Goal: Find specific page/section: Find specific page/section

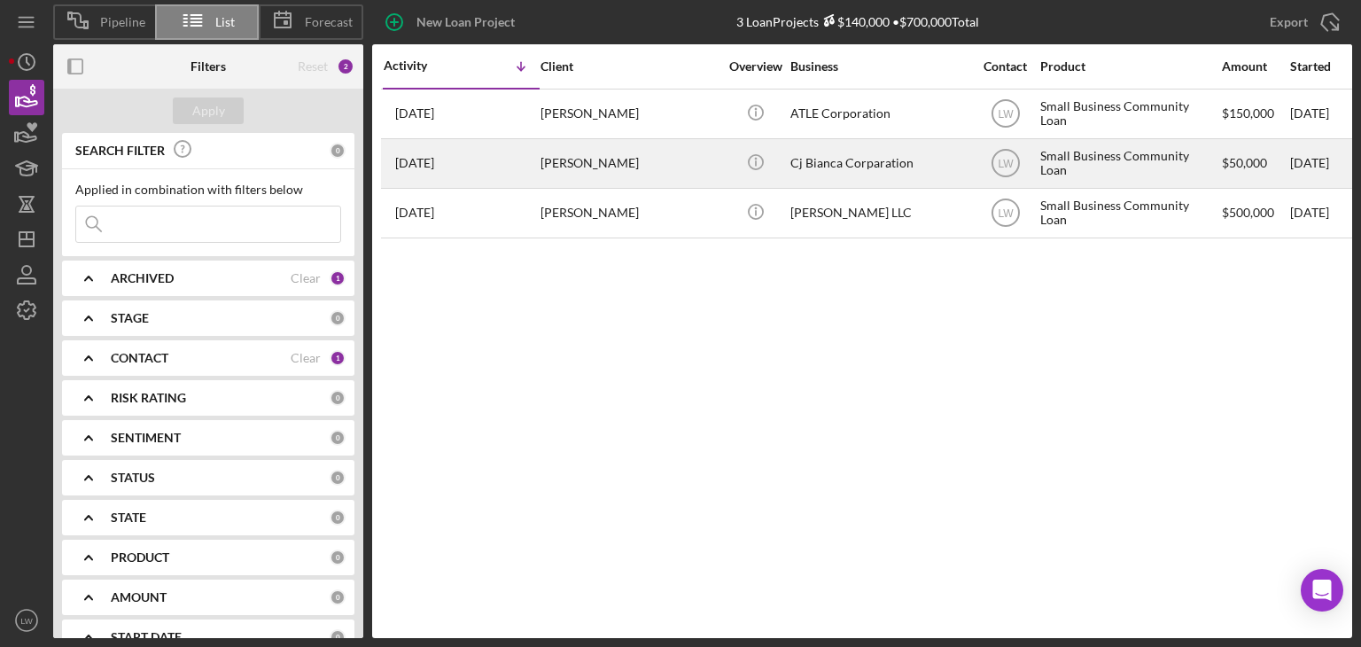
click at [569, 174] on div "[PERSON_NAME]" at bounding box center [628, 163] width 177 height 47
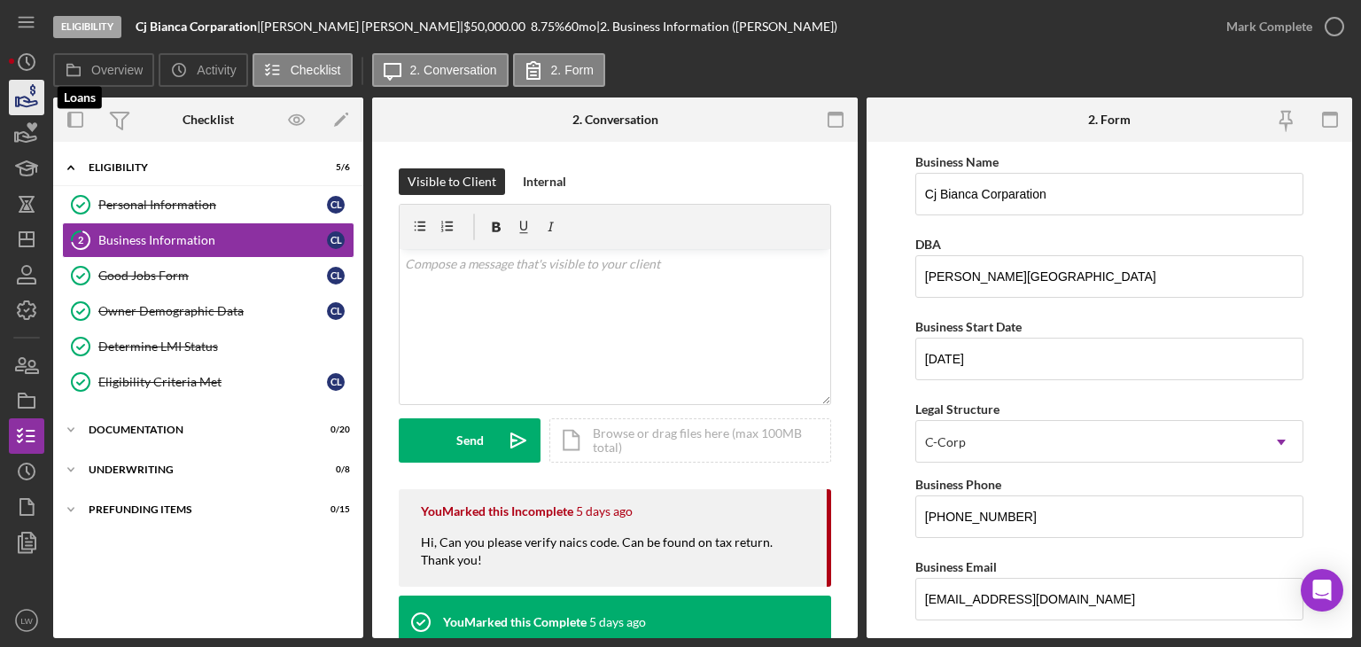
click at [12, 97] on icon "button" at bounding box center [26, 97] width 44 height 44
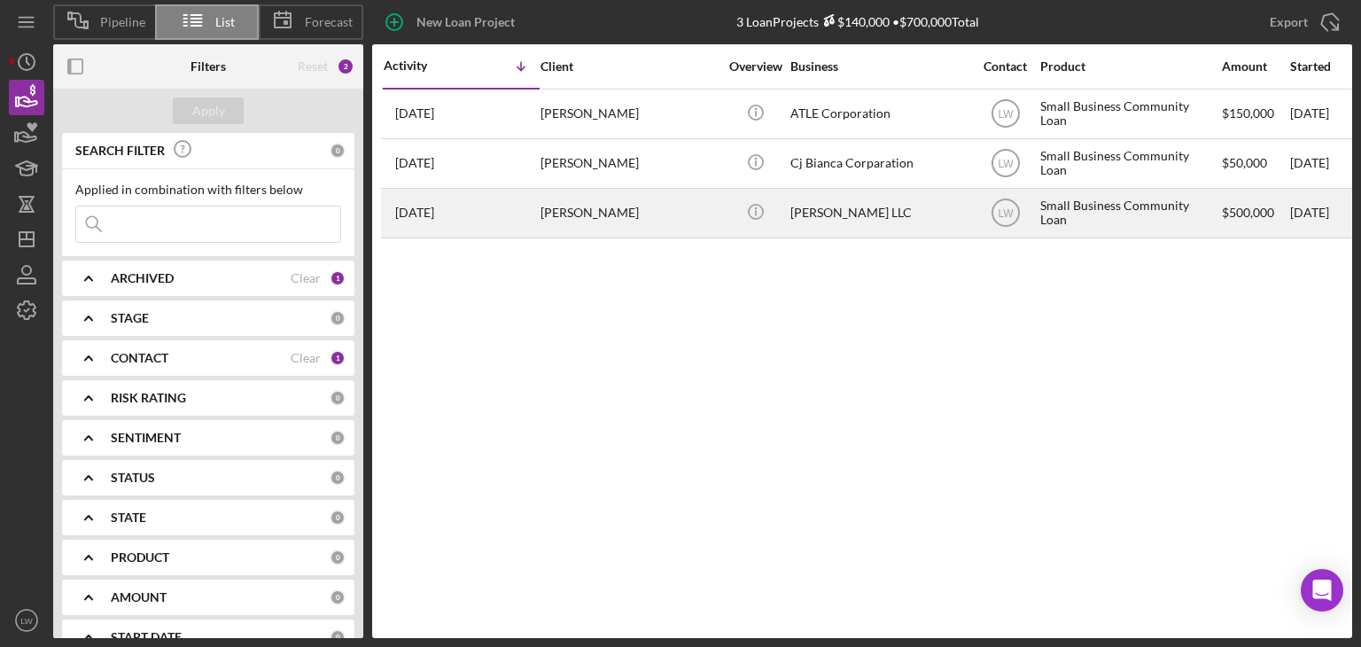
click at [585, 213] on div "[PERSON_NAME]" at bounding box center [628, 213] width 177 height 47
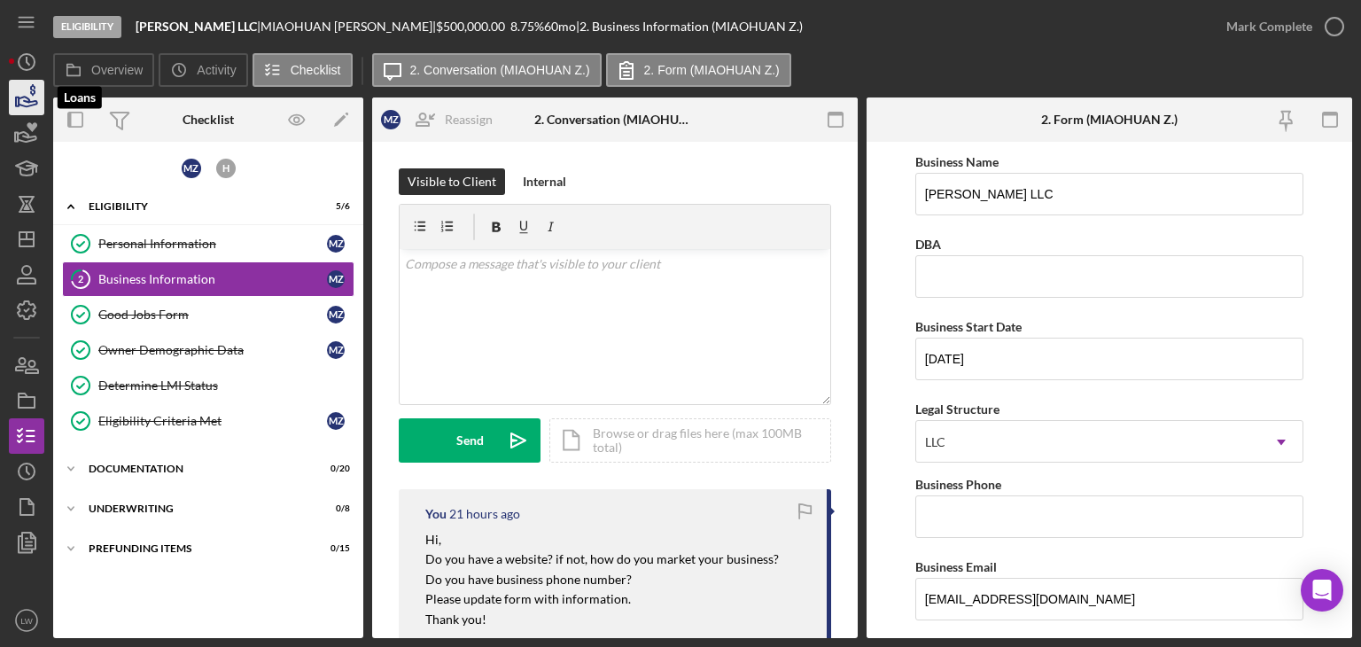
click at [14, 104] on icon "button" at bounding box center [26, 97] width 44 height 44
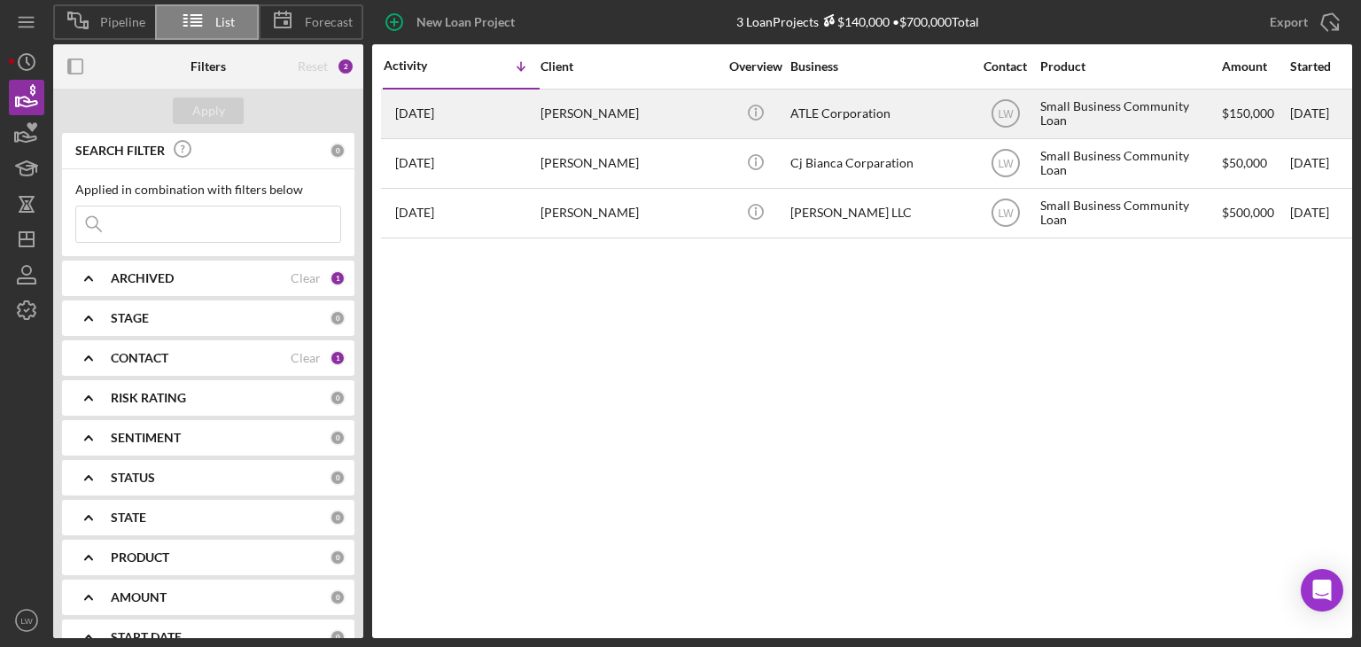
click at [592, 113] on div "[PERSON_NAME]" at bounding box center [628, 113] width 177 height 47
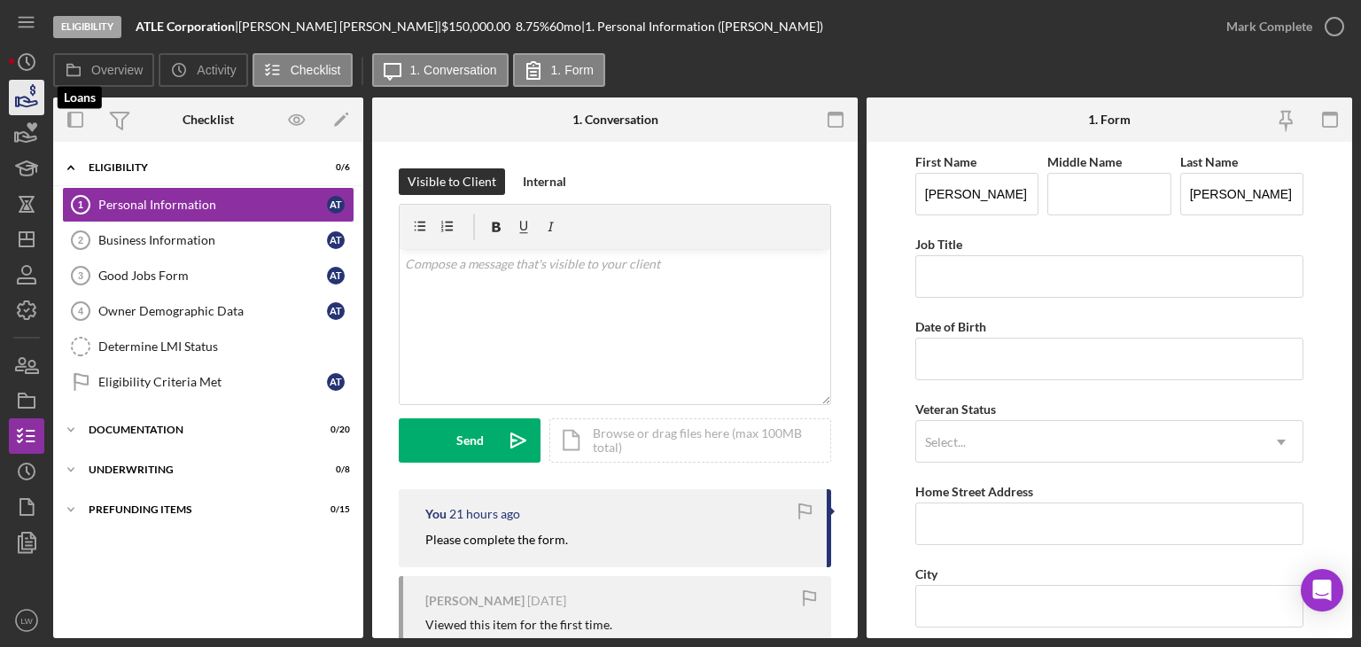
click at [29, 100] on icon "button" at bounding box center [28, 102] width 19 height 10
